Goal: Transaction & Acquisition: Obtain resource

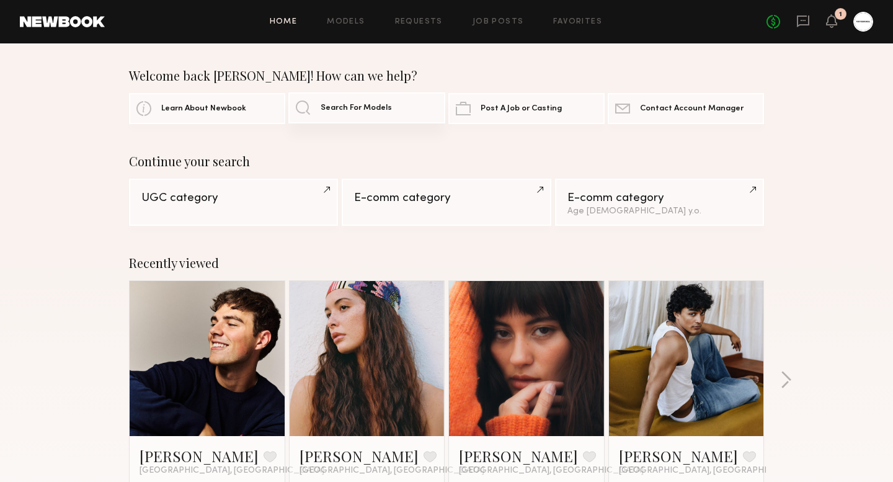
click at [351, 105] on span "Search For Models" at bounding box center [356, 108] width 71 height 8
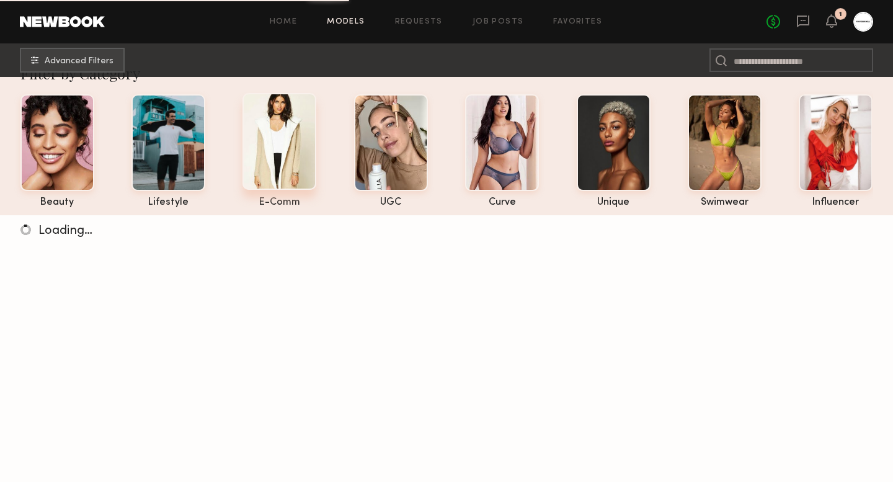
scroll to position [29, 0]
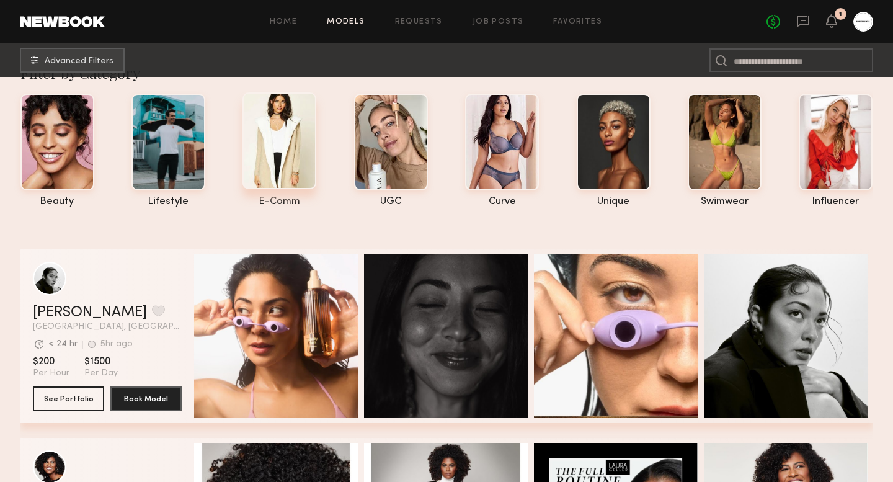
click at [276, 159] on div at bounding box center [280, 140] width 74 height 97
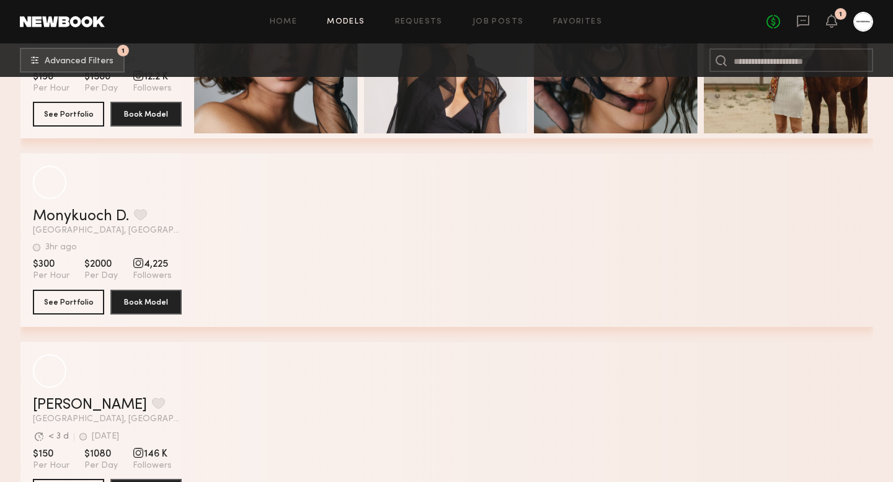
scroll to position [6927, 0]
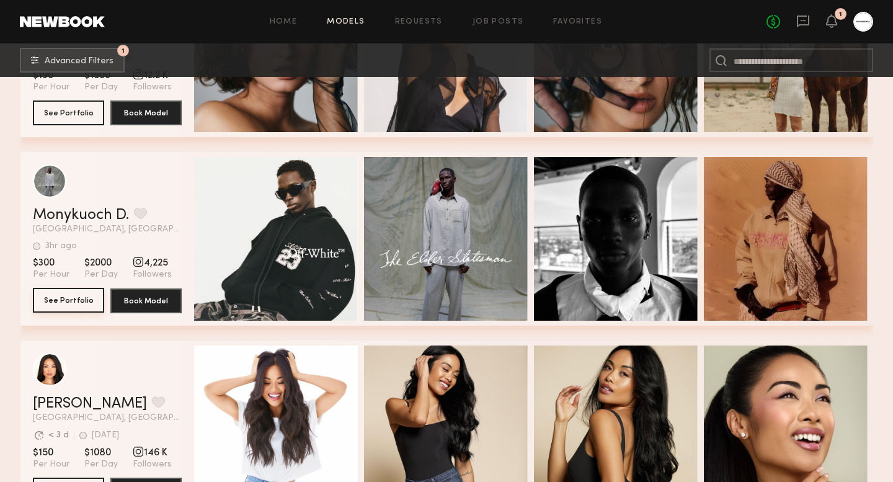
click at [78, 300] on button "See Portfolio" at bounding box center [68, 300] width 71 height 25
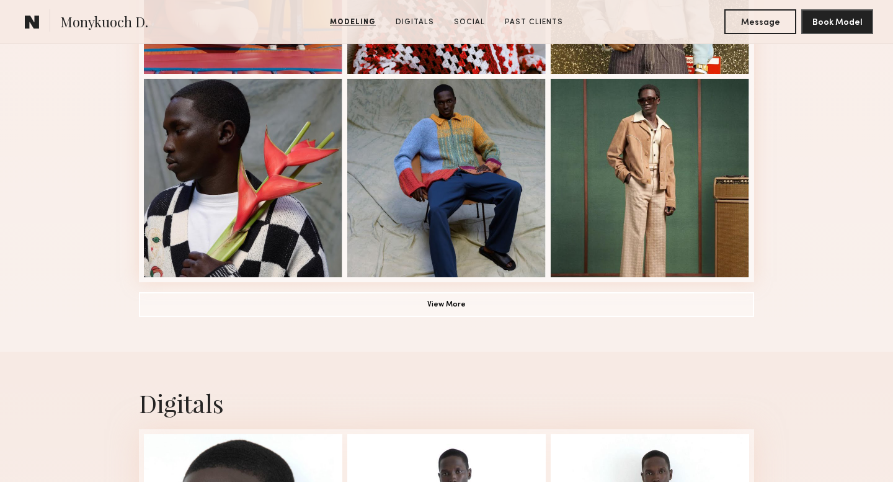
scroll to position [968, 0]
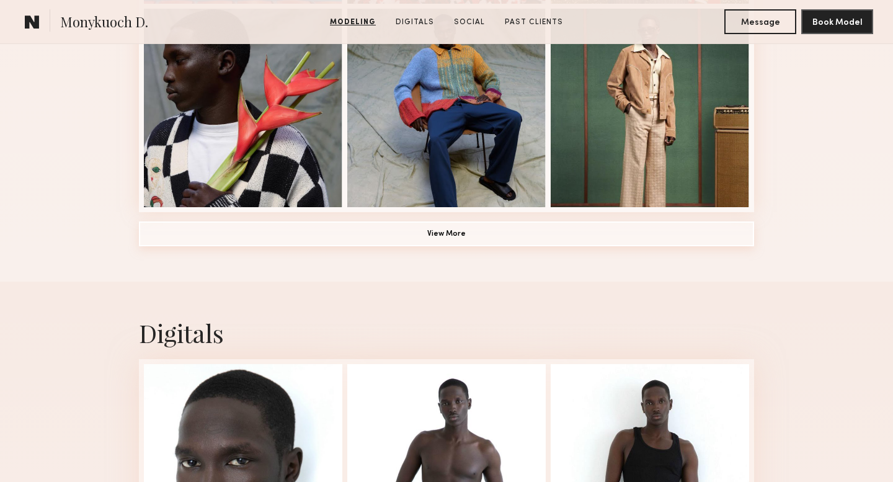
click at [458, 243] on button "View More" at bounding box center [446, 233] width 615 height 25
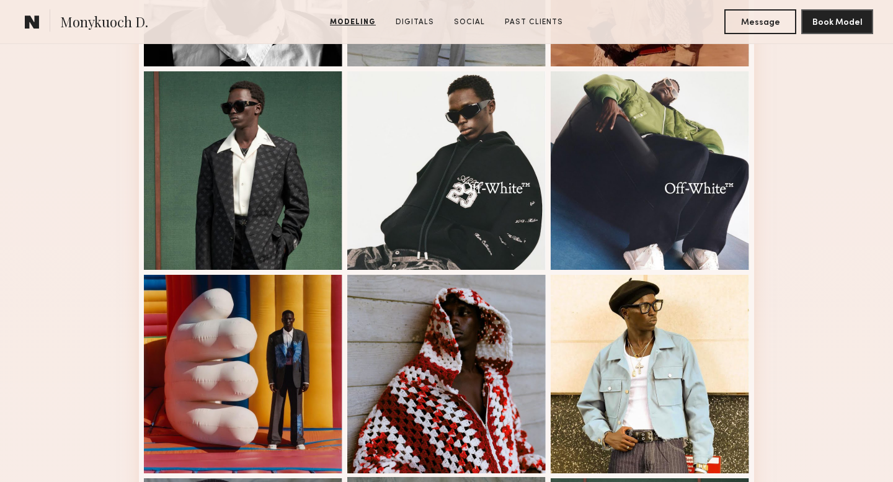
scroll to position [494, 0]
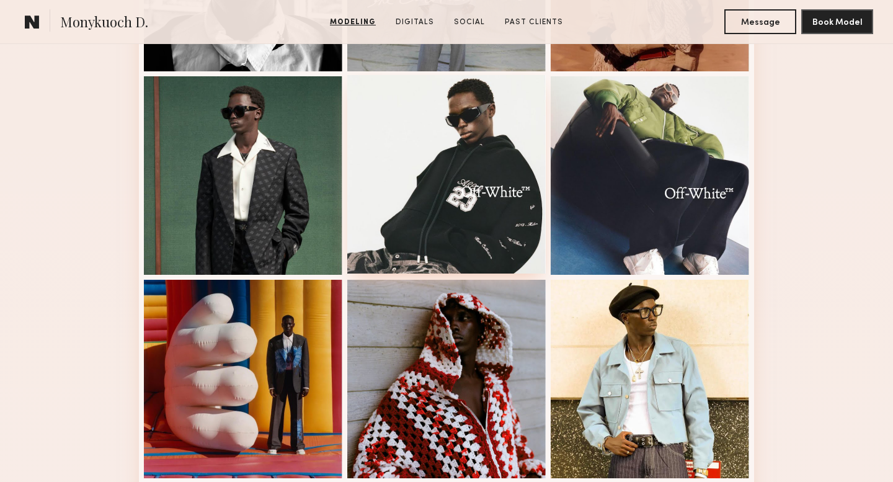
click at [496, 133] on div at bounding box center [446, 174] width 199 height 199
